Goal: Transaction & Acquisition: Subscribe to service/newsletter

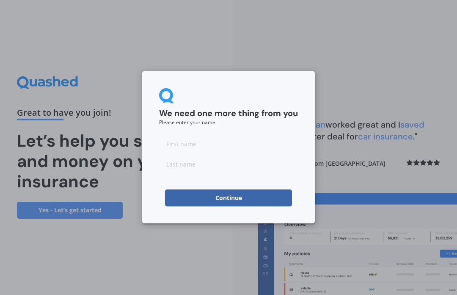
click at [180, 143] on input at bounding box center [228, 143] width 139 height 17
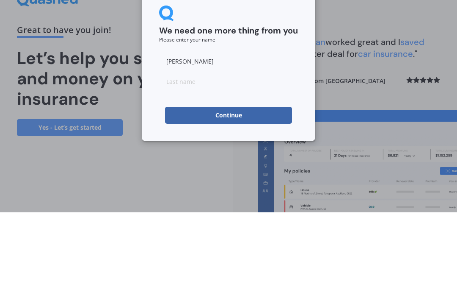
type input "[PERSON_NAME]"
click at [178, 155] on input at bounding box center [228, 163] width 139 height 17
type input "[PERSON_NAME]"
click at [240, 189] on button "Continue" at bounding box center [228, 197] width 127 height 17
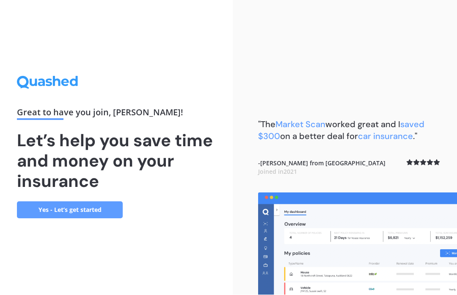
click at [96, 202] on link "Yes - Let’s get started" at bounding box center [70, 210] width 106 height 17
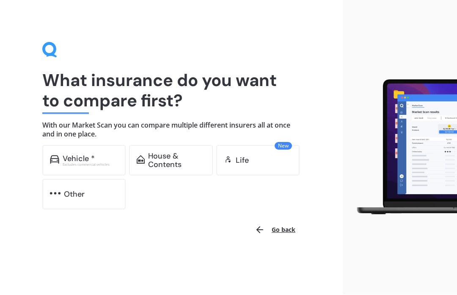
click at [97, 163] on div "Excludes commercial vehicles" at bounding box center [91, 164] width 56 height 3
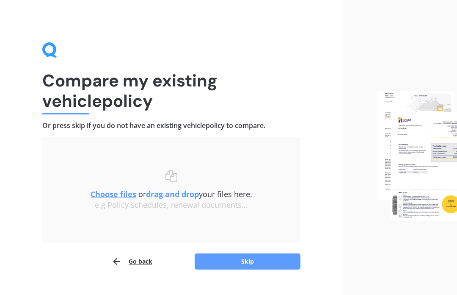
click at [116, 191] on u "Choose files" at bounding box center [114, 194] width 46 height 10
click at [182, 196] on b "drag and drop" at bounding box center [172, 194] width 53 height 10
